Goal: Check status: Check status

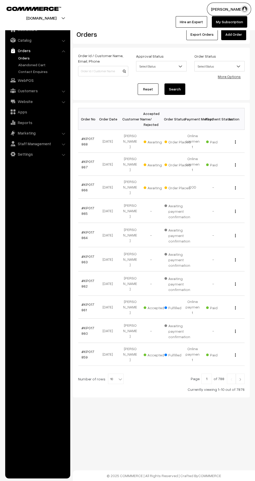
click at [90, 136] on link "#KP017868" at bounding box center [88, 141] width 13 height 10
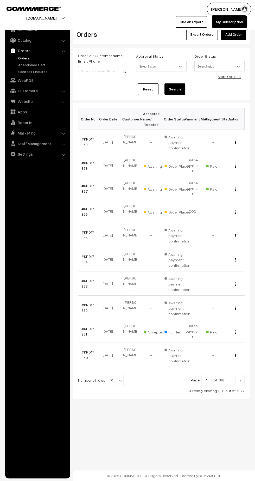
click at [83, 183] on link "#KP017867" at bounding box center [88, 188] width 13 height 10
